Goal: Transaction & Acquisition: Purchase product/service

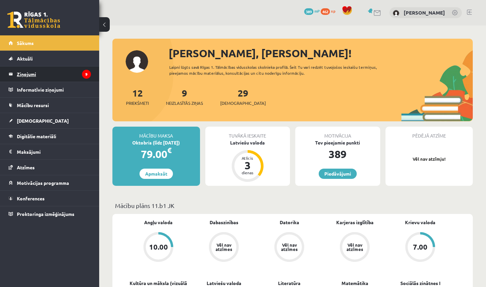
click at [64, 76] on legend "Ziņojumi 9" at bounding box center [54, 73] width 74 height 15
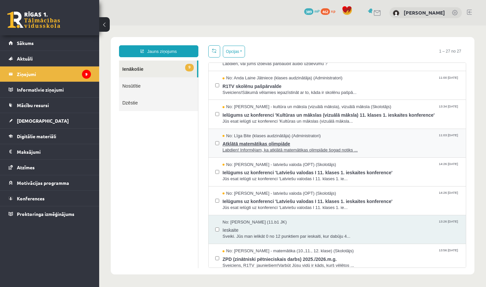
scroll to position [51, 0]
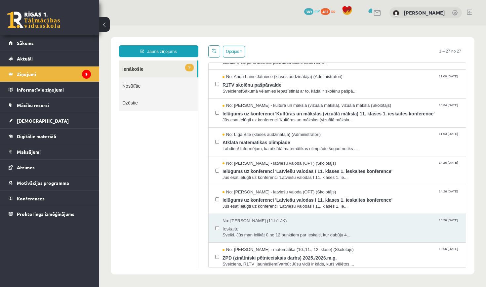
click at [350, 220] on div "No: [PERSON_NAME] (11.b1 JK) 13:26 [DATE]" at bounding box center [341, 221] width 237 height 6
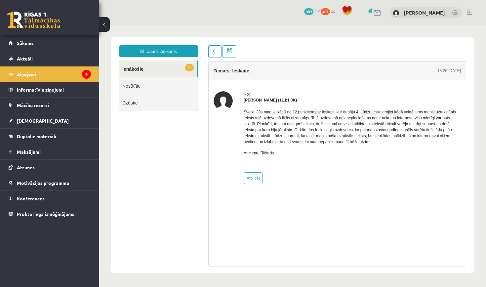
scroll to position [0, 0]
click at [215, 54] on link at bounding box center [214, 51] width 13 height 13
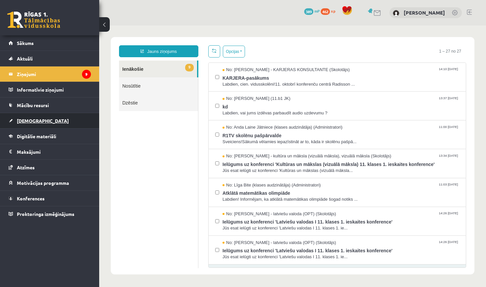
click at [44, 116] on link "[DEMOGRAPHIC_DATA]" at bounding box center [50, 120] width 82 height 15
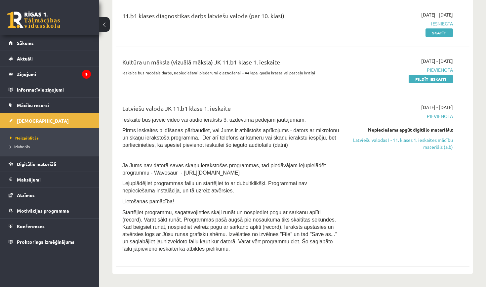
scroll to position [170, 0]
drag, startPoint x: 287, startPoint y: 133, endPoint x: 268, endPoint y: 129, distance: 19.7
click at [268, 129] on span "Pirms ieskaites pildīšanas pārbaudiet, vai Jums ir atbilstošs aprīkojums - dato…" at bounding box center [230, 138] width 217 height 20
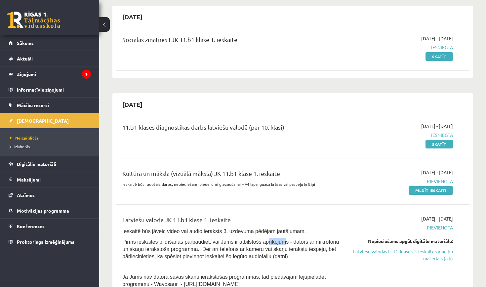
scroll to position [59, 0]
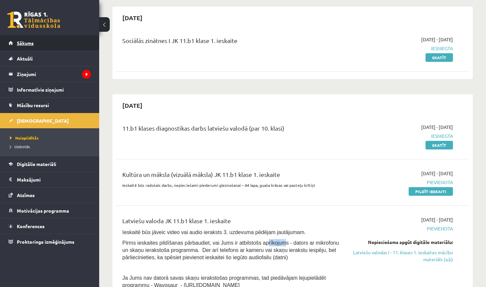
click at [59, 48] on link "Sākums" at bounding box center [50, 42] width 82 height 15
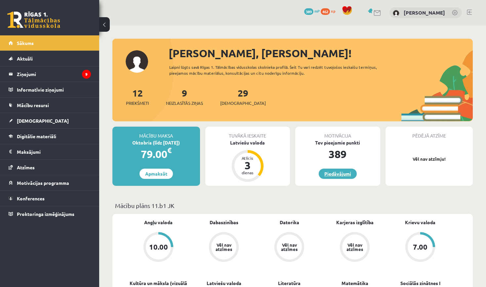
click at [327, 171] on link "Piedāvājumi" at bounding box center [338, 174] width 38 height 10
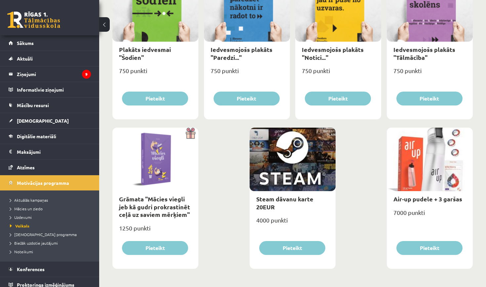
scroll to position [729, 0]
click at [424, 200] on link "Air-up pudele + 3 garšas" at bounding box center [428, 200] width 69 height 8
type input "*"
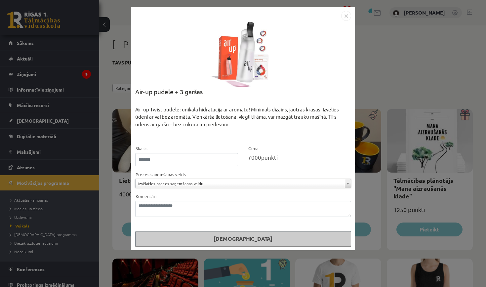
click at [345, 16] on img "Close" at bounding box center [346, 16] width 10 height 10
